Goal: Transaction & Acquisition: Purchase product/service

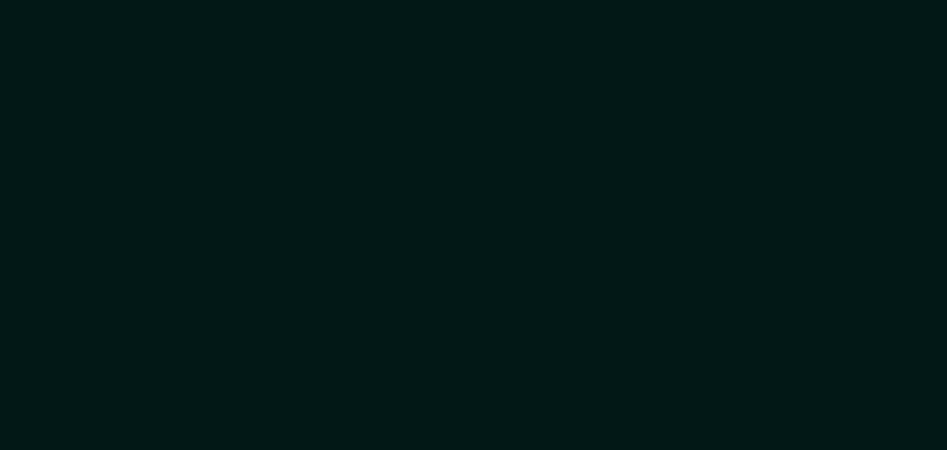
click at [521, 223] on div at bounding box center [473, 225] width 947 height 450
drag, startPoint x: 507, startPoint y: 189, endPoint x: 498, endPoint y: 195, distance: 11.1
click at [498, 195] on div at bounding box center [473, 225] width 947 height 450
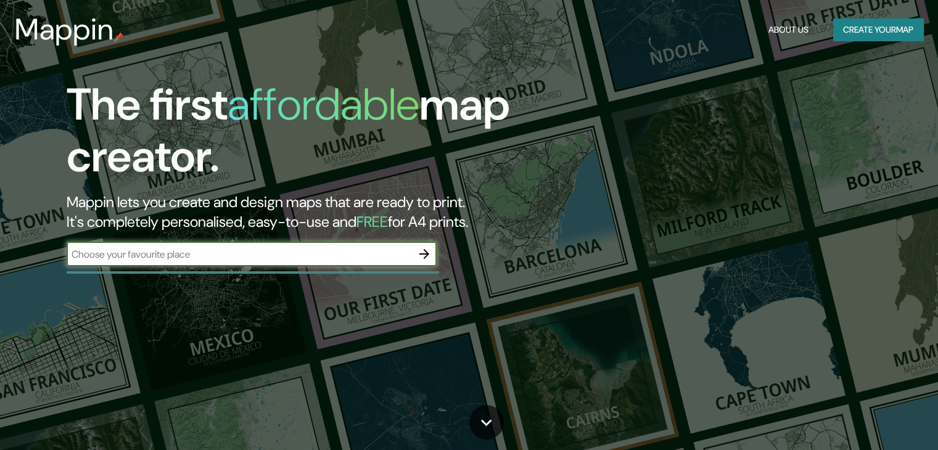
click at [332, 254] on input "text" at bounding box center [239, 254] width 345 height 14
type input "[PERSON_NAME]"
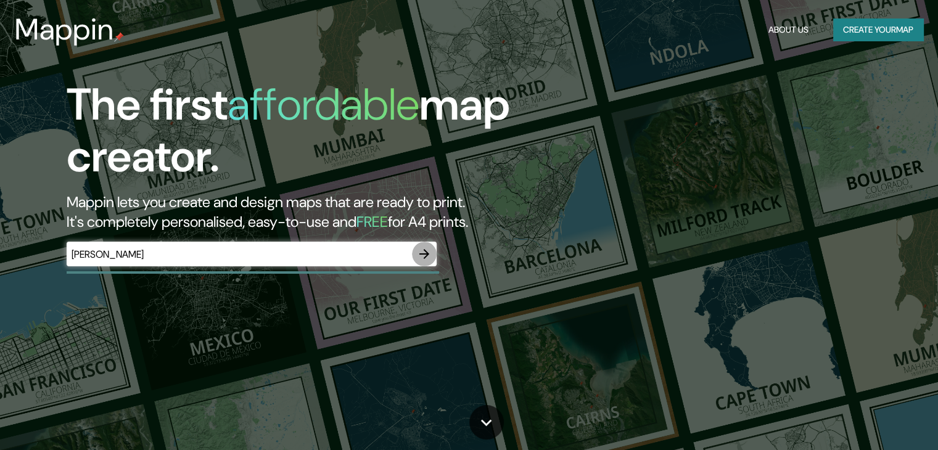
click at [424, 252] on icon "button" at bounding box center [424, 254] width 15 height 15
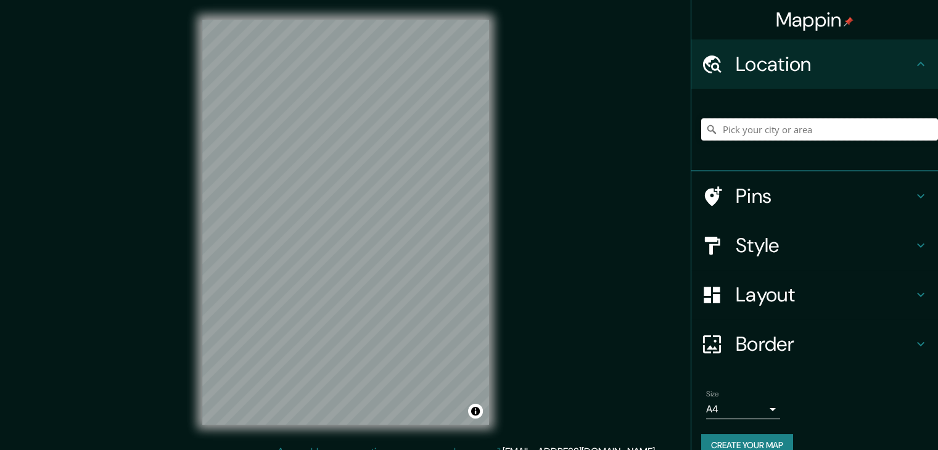
click at [765, 128] on input "Pick your city or area" at bounding box center [819, 129] width 237 height 22
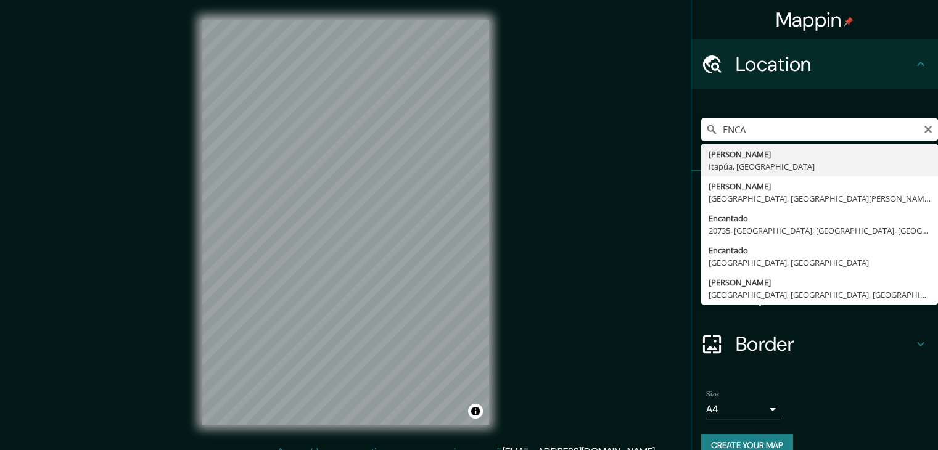
type input "[PERSON_NAME], [GEOGRAPHIC_DATA], [GEOGRAPHIC_DATA]"
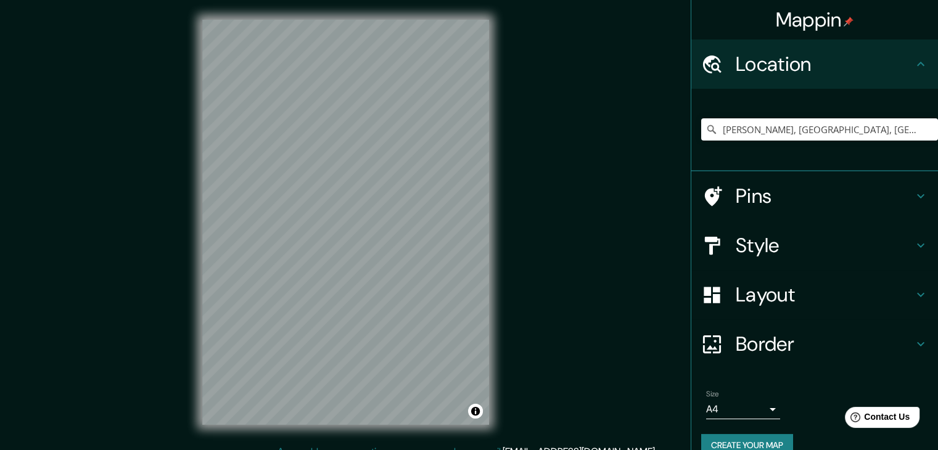
click at [748, 233] on h4 "Style" at bounding box center [825, 245] width 178 height 25
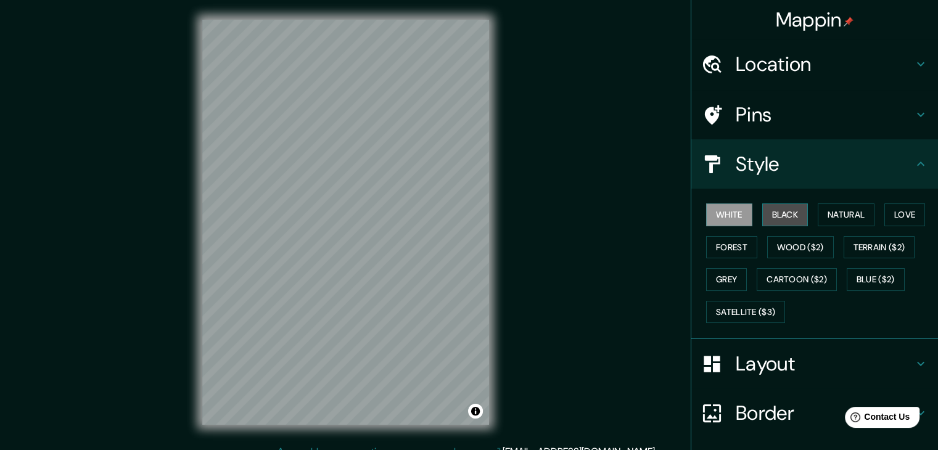
click at [776, 210] on button "Black" at bounding box center [785, 214] width 46 height 23
click at [730, 216] on button "White" at bounding box center [729, 214] width 46 height 23
click at [586, 221] on div "Mappin Location [GEOGRAPHIC_DATA], [GEOGRAPHIC_DATA], [GEOGRAPHIC_DATA] Pins St…" at bounding box center [469, 232] width 938 height 464
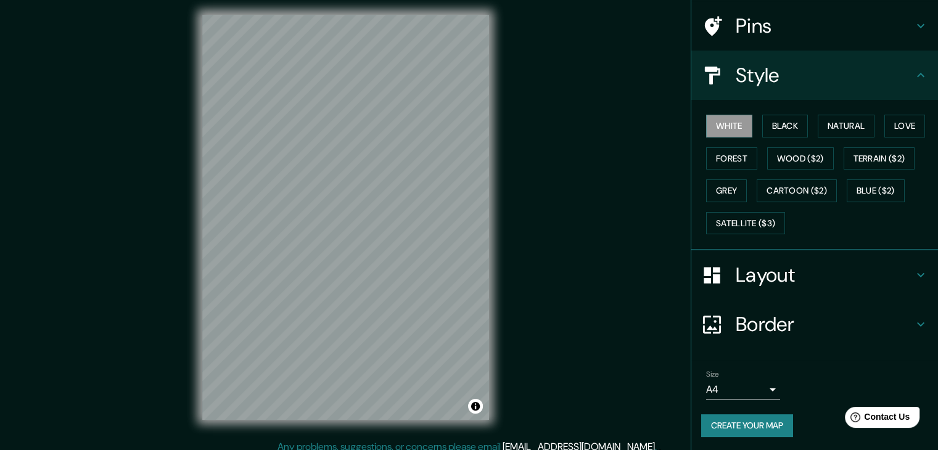
scroll to position [14, 0]
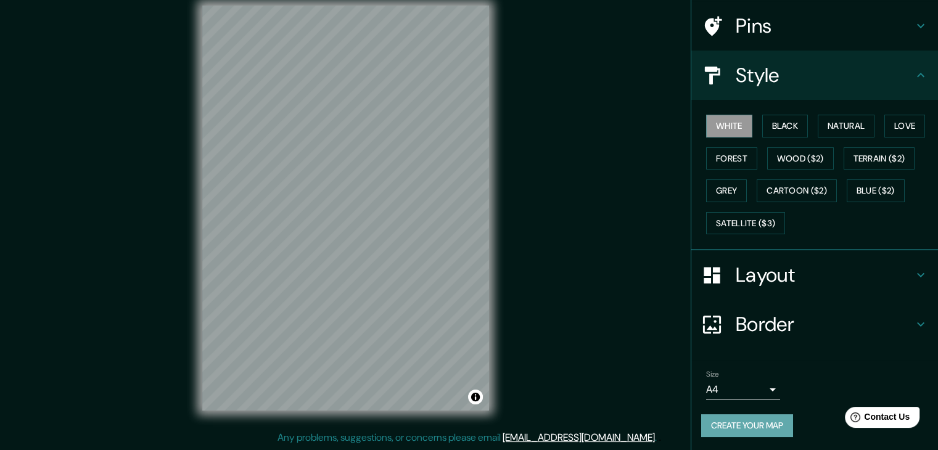
click at [752, 430] on button "Create your map" at bounding box center [747, 425] width 92 height 23
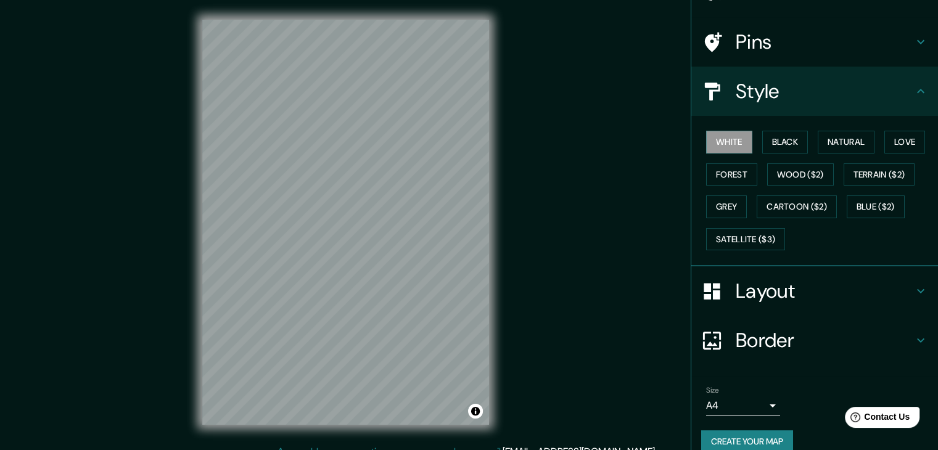
scroll to position [89, 0]
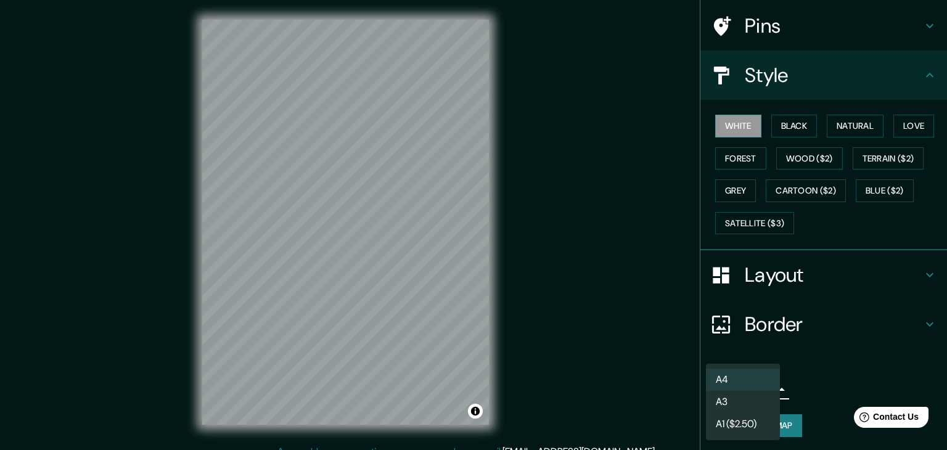
click at [737, 390] on body "Mappin Location [GEOGRAPHIC_DATA], [GEOGRAPHIC_DATA], [GEOGRAPHIC_DATA] Pins St…" at bounding box center [473, 225] width 947 height 450
click at [659, 397] on div at bounding box center [473, 225] width 947 height 450
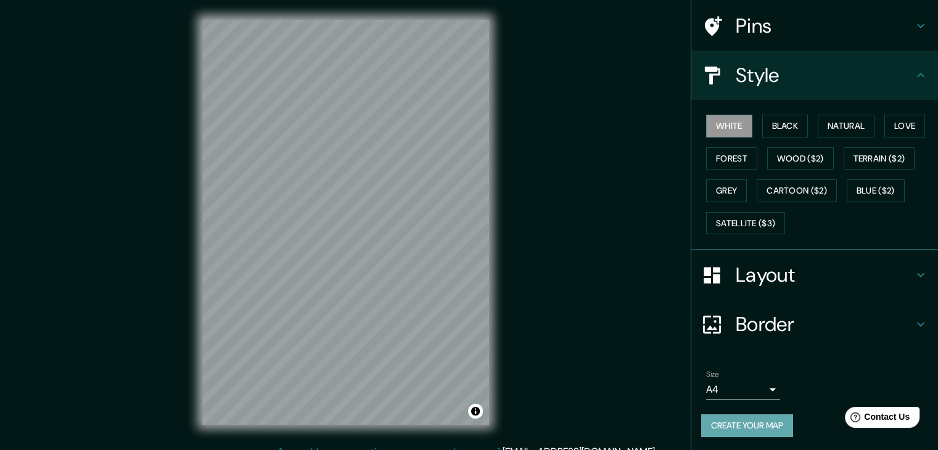
click at [728, 419] on button "Create your map" at bounding box center [747, 425] width 92 height 23
click at [562, 287] on div "Mappin Location [GEOGRAPHIC_DATA], [GEOGRAPHIC_DATA], [GEOGRAPHIC_DATA] Pins St…" at bounding box center [469, 232] width 938 height 464
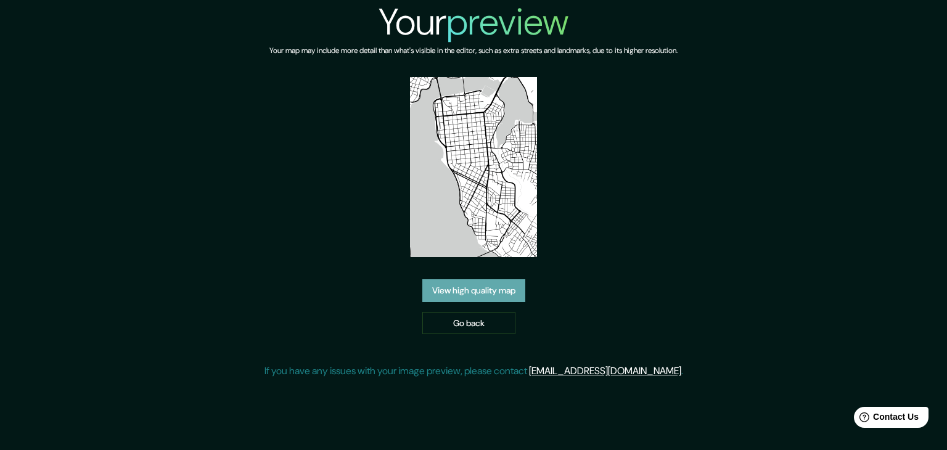
click at [461, 287] on link "View high quality map" at bounding box center [473, 290] width 103 height 23
click at [485, 316] on link "Go back" at bounding box center [468, 323] width 93 height 23
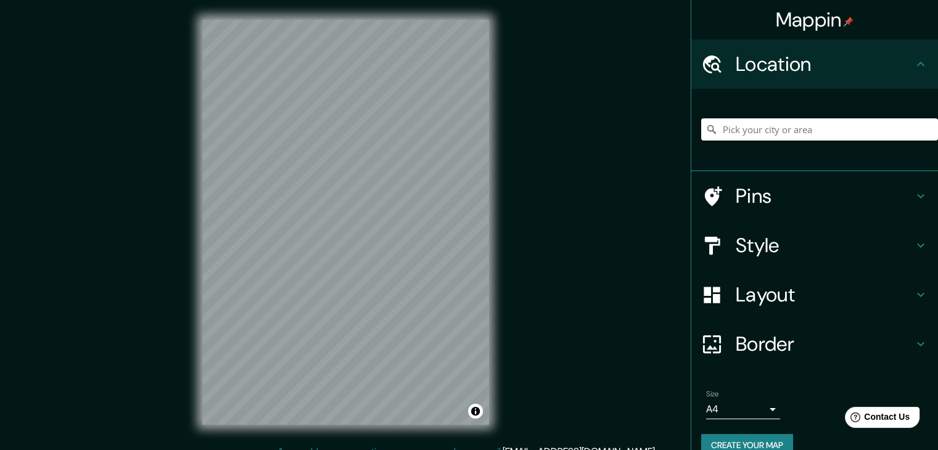
click at [797, 130] on input "Pick your city or area" at bounding box center [819, 129] width 237 height 22
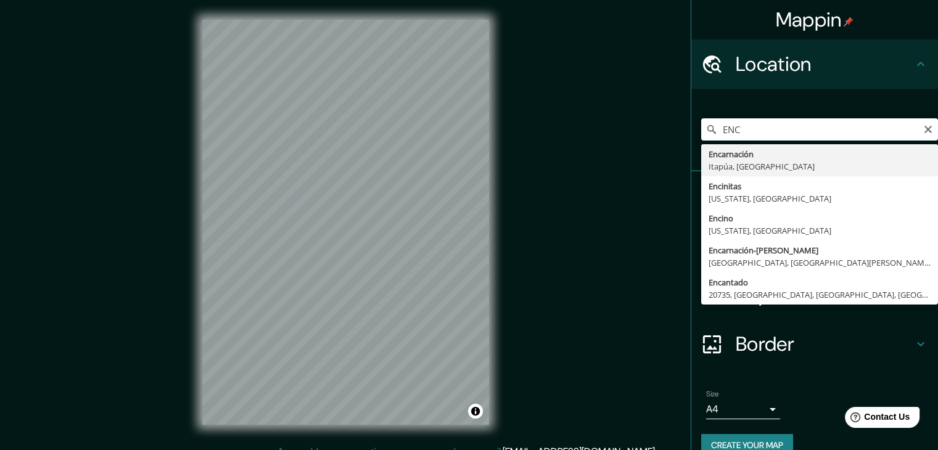
type input "[PERSON_NAME], [GEOGRAPHIC_DATA], [GEOGRAPHIC_DATA]"
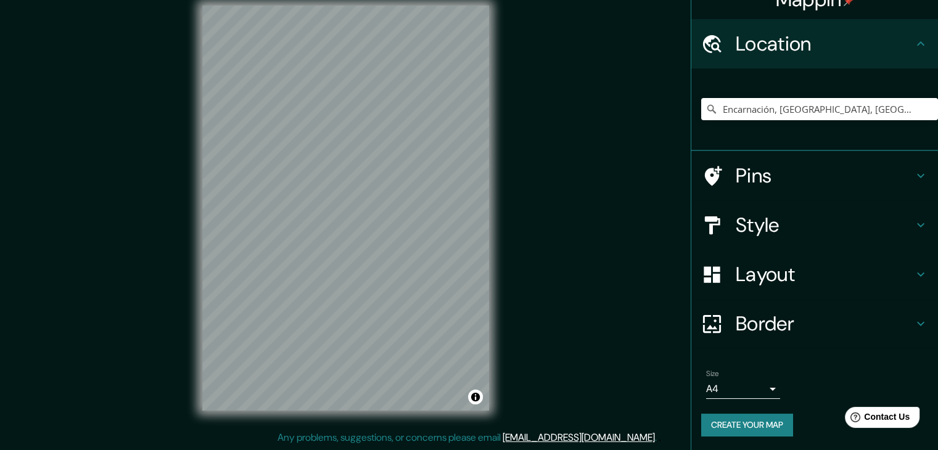
scroll to position [21, 0]
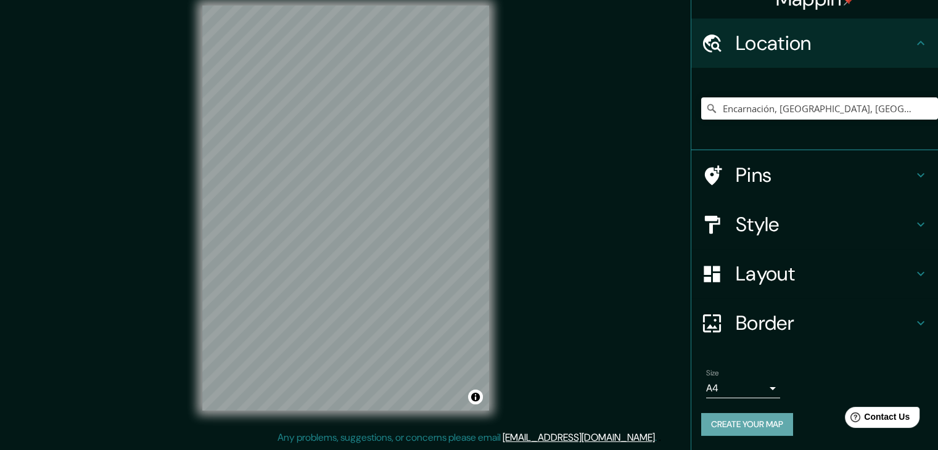
click at [750, 425] on button "Create your map" at bounding box center [747, 424] width 92 height 23
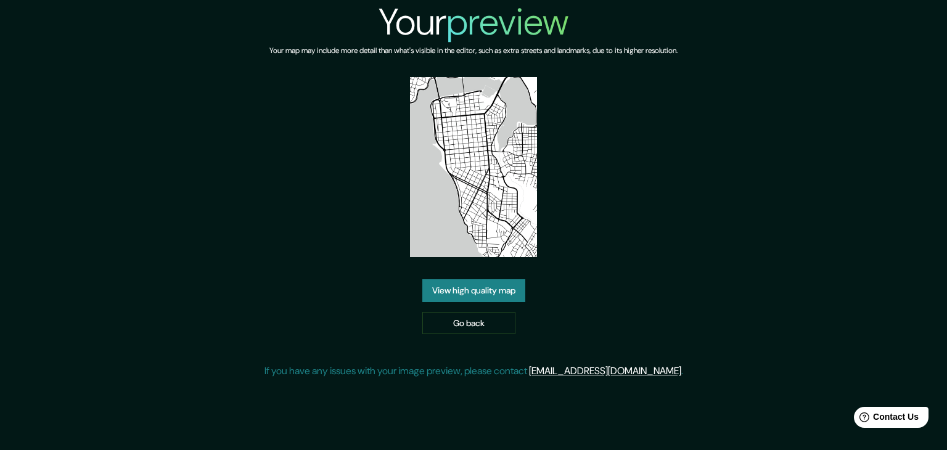
click at [480, 294] on link "View high quality map" at bounding box center [473, 290] width 103 height 23
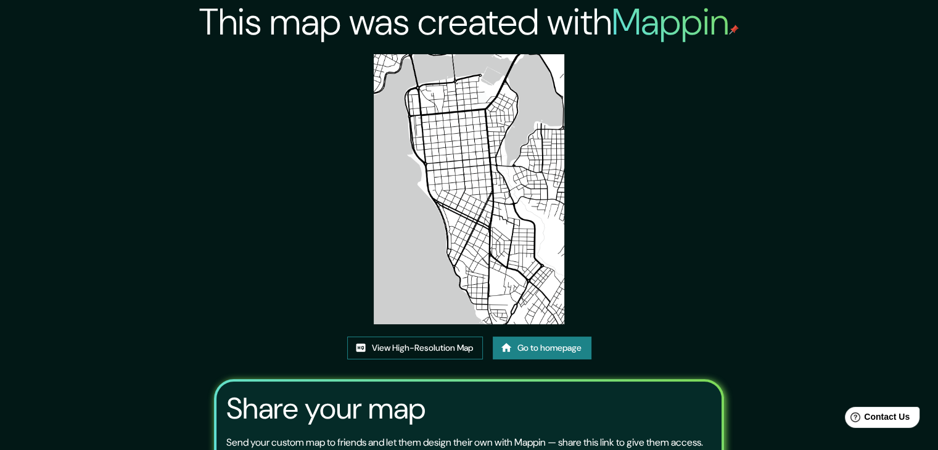
click at [427, 348] on link "View High-Resolution Map" at bounding box center [415, 348] width 136 height 23
